Goal: Information Seeking & Learning: Learn about a topic

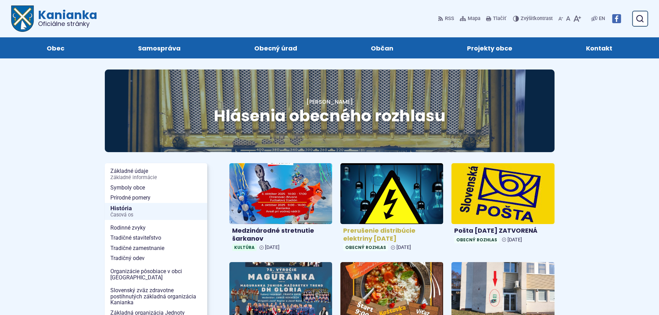
click at [398, 229] on h4 "Prerušenie distribúcie elektriny [DATE]" at bounding box center [391, 235] width 97 height 16
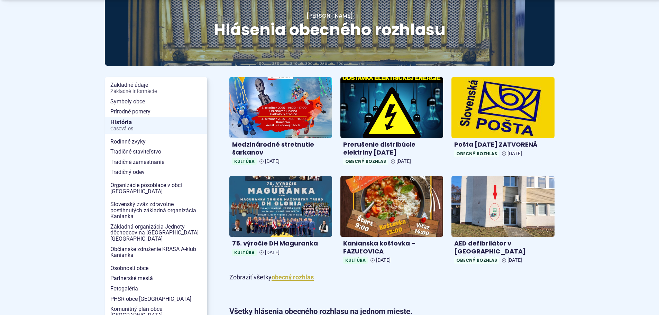
scroll to position [35, 0]
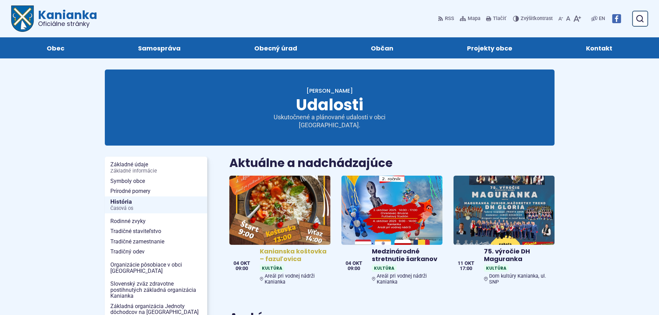
click at [283, 212] on img at bounding box center [280, 211] width 116 height 80
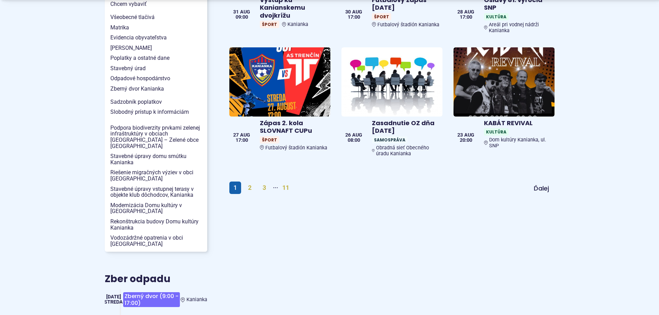
scroll to position [692, 0]
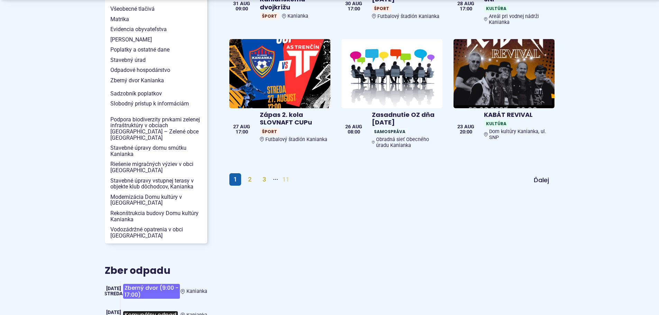
click at [284, 173] on link "11" at bounding box center [285, 179] width 15 height 12
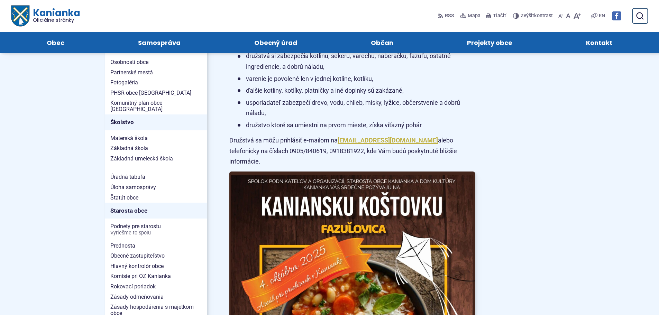
scroll to position [277, 0]
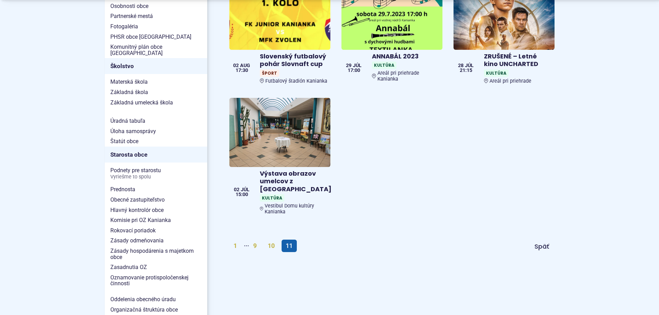
scroll to position [346, 0]
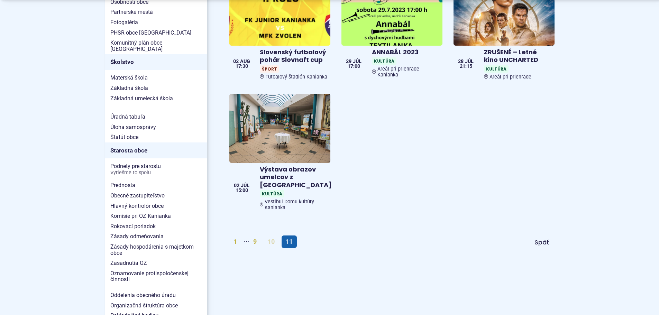
click at [270, 236] on link "10" at bounding box center [271, 242] width 15 height 12
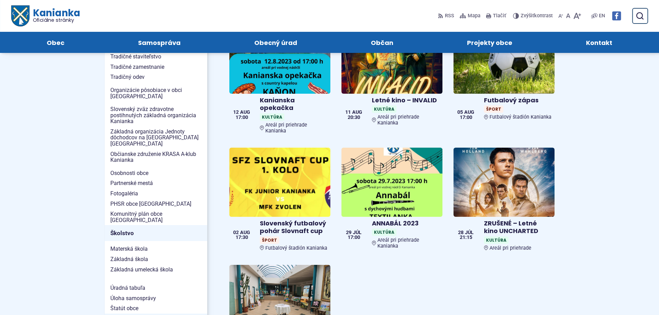
scroll to position [173, 0]
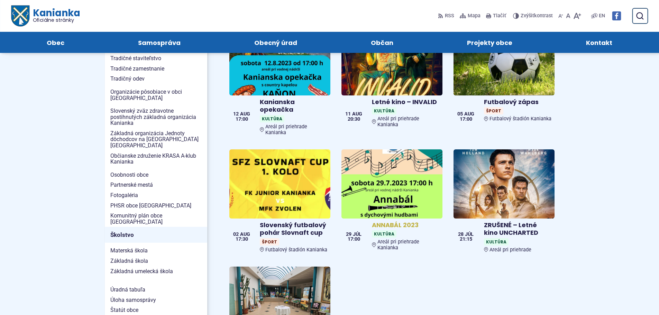
click at [389, 221] on h4 "ANNABÁL 2023" at bounding box center [406, 225] width 68 height 8
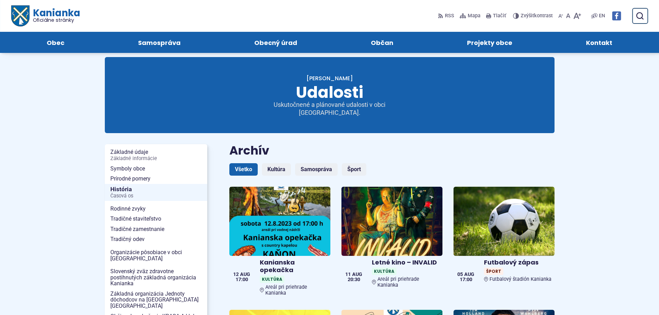
scroll to position [0, 0]
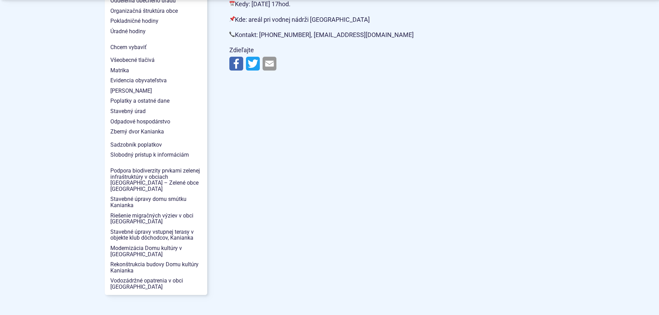
scroll to position [657, 0]
